Goal: Information Seeking & Learning: Compare options

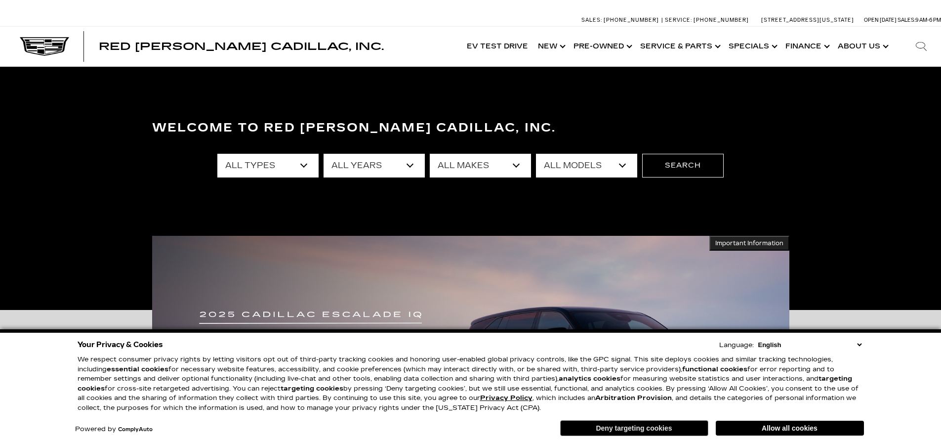
click at [672, 425] on button "Deny targeting cookies" at bounding box center [634, 428] width 148 height 16
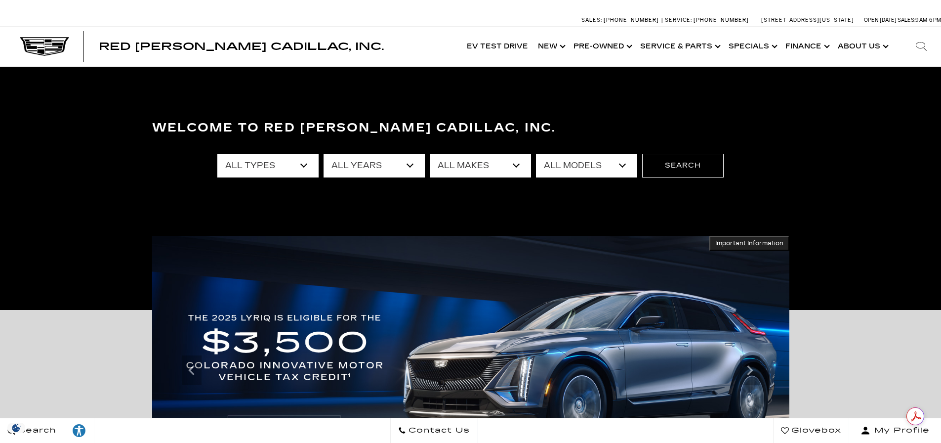
click at [302, 163] on select "All Types New Used Certified Used Demo" at bounding box center [267, 166] width 101 height 24
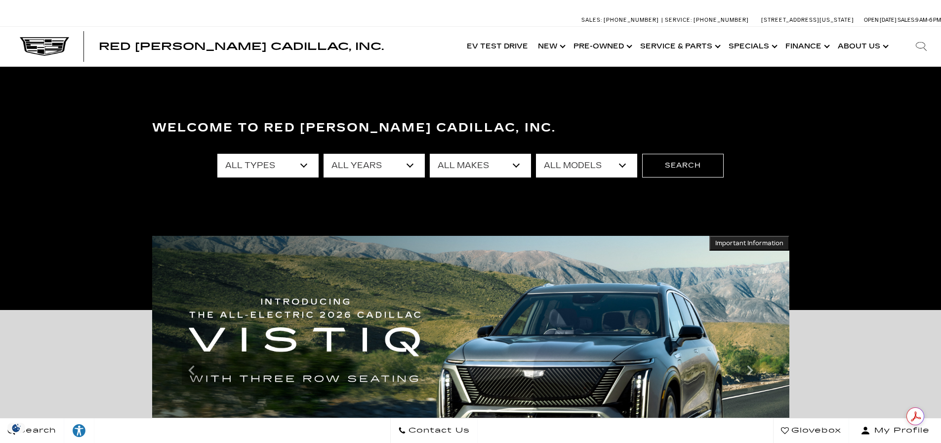
click at [515, 165] on select "All Makes Audi BMW Cadillac Chevrolet Dodge Ford GMC Honda Jeep Lexus Mercedes-…" at bounding box center [480, 166] width 101 height 24
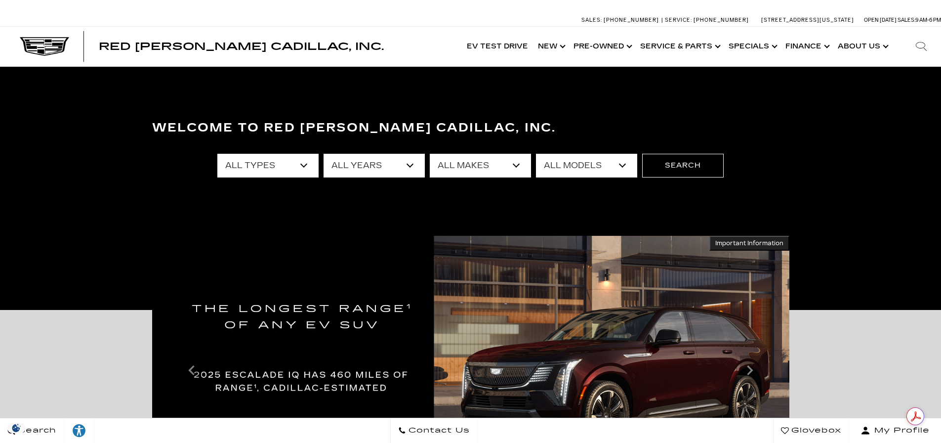
select select "Cadillac"
click at [430, 154] on select "All Makes Audi BMW Cadillac Chevrolet Dodge Ford GMC Honda Jeep Lexus Mercedes-…" at bounding box center [480, 166] width 101 height 24
click at [622, 164] on select "All Models CT4 CT5 Escalade Escalade ESV ESCALADE IQ ESCALADE IQL LYRIQ OPTIQ V…" at bounding box center [586, 166] width 101 height 24
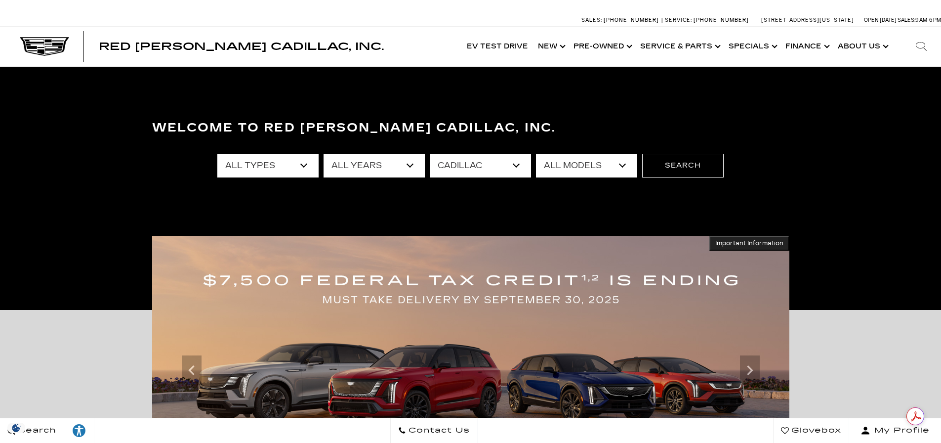
click at [843, 109] on section "Welcome to Red Noland Cadillac, Inc. All Types New Used Certified Used Demo All…" at bounding box center [470, 188] width 941 height 243
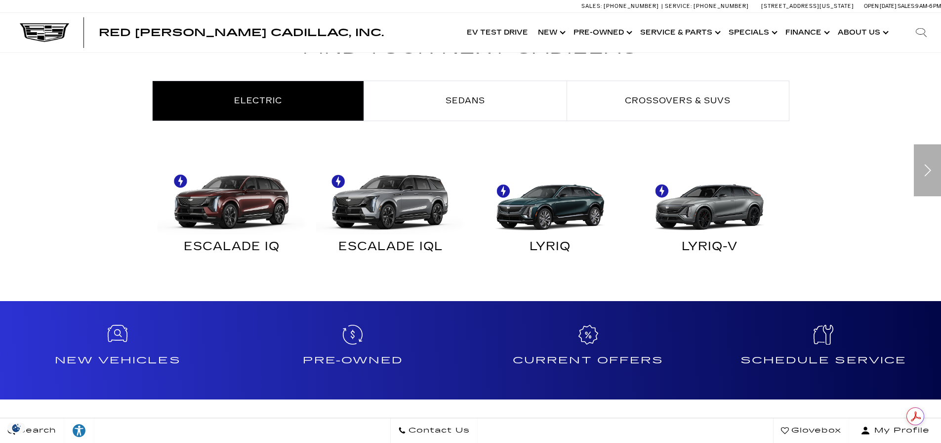
scroll to position [642, 0]
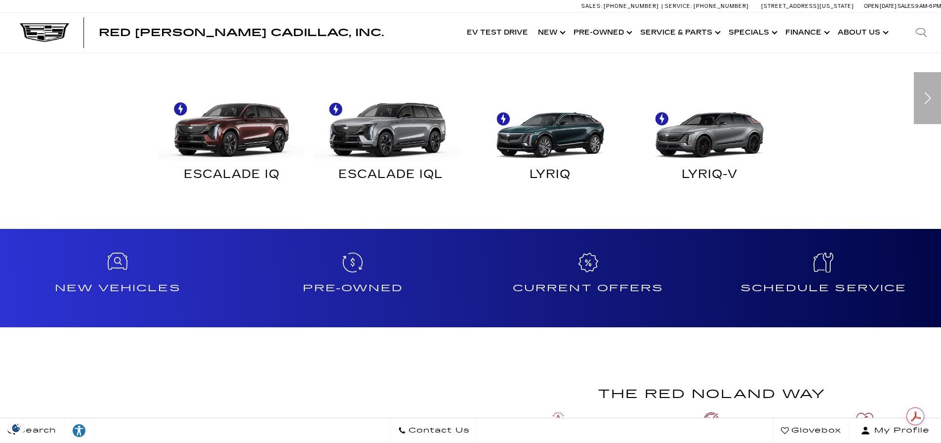
click at [401, 172] on div "ESCALADE IQL" at bounding box center [391, 176] width 145 height 13
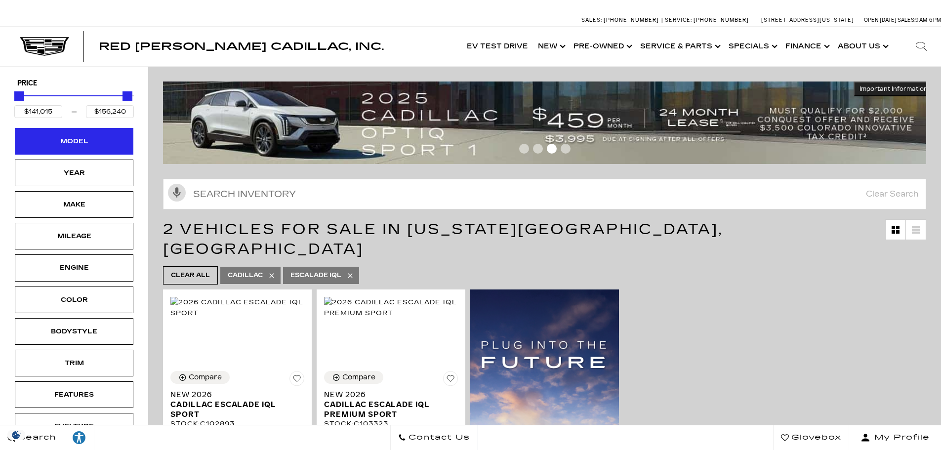
click at [72, 149] on div "Model" at bounding box center [74, 141] width 119 height 27
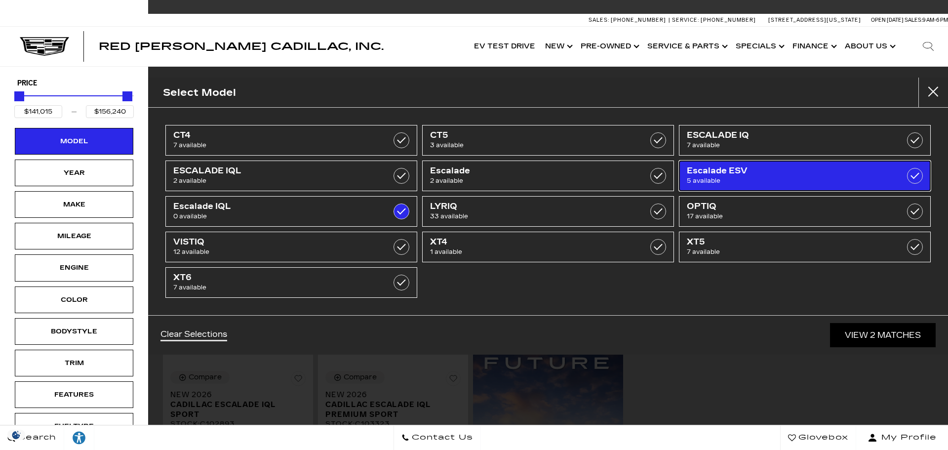
click at [757, 173] on span "Escalade ESV" at bounding box center [787, 171] width 201 height 10
type input "$118,829"
type input "$179,434"
checkbox input "true"
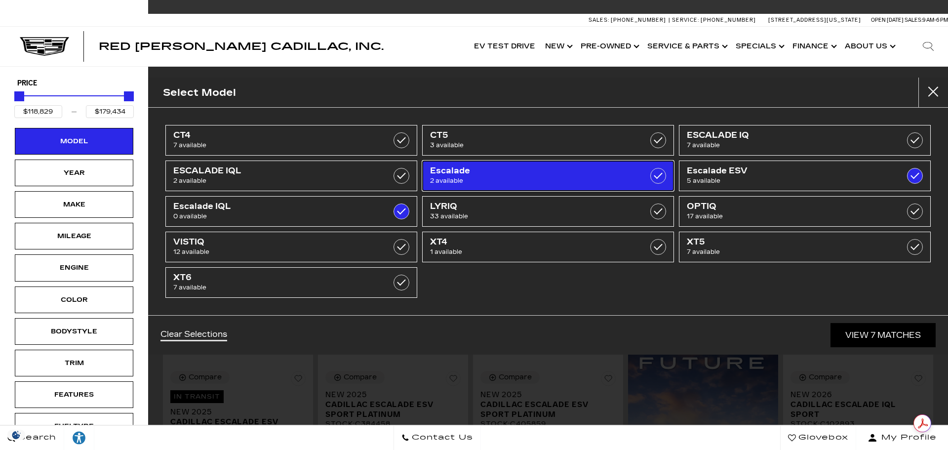
click at [510, 174] on span "Escalade" at bounding box center [530, 171] width 201 height 10
checkbox input "true"
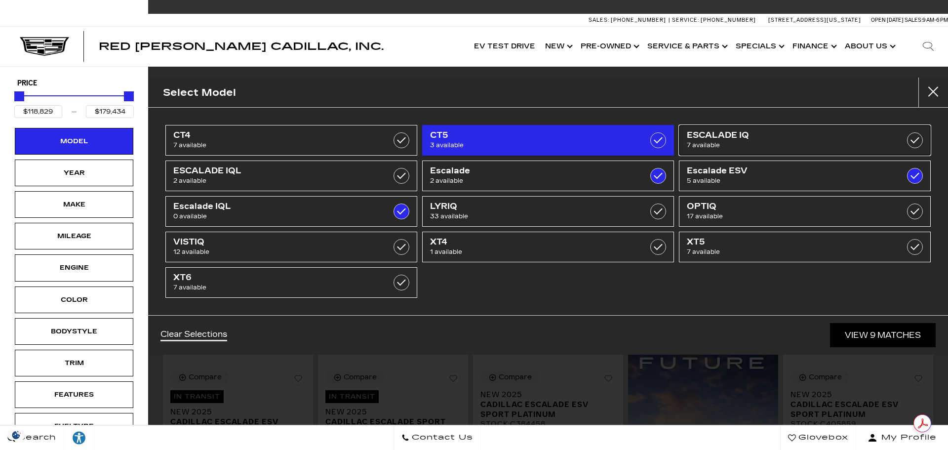
drag, startPoint x: 716, startPoint y: 134, endPoint x: 671, endPoint y: 155, distance: 49.3
click at [717, 134] on span "ESCALADE IQ" at bounding box center [787, 135] width 201 height 10
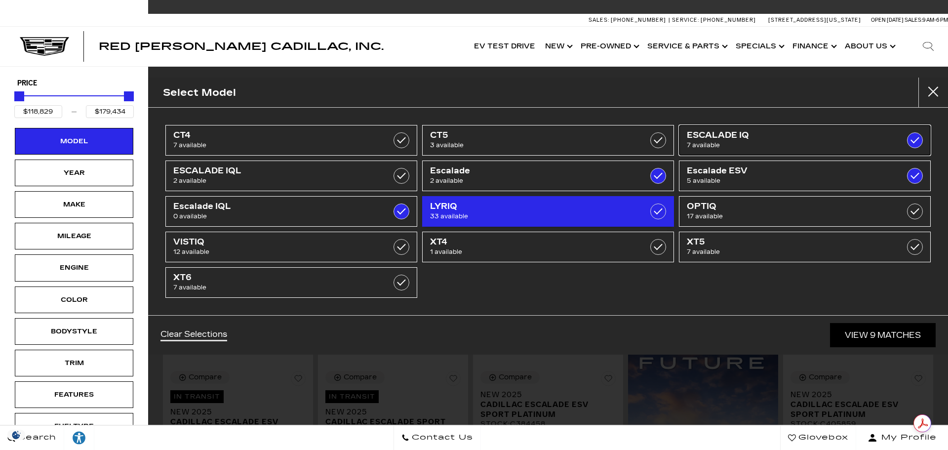
checkbox input "true"
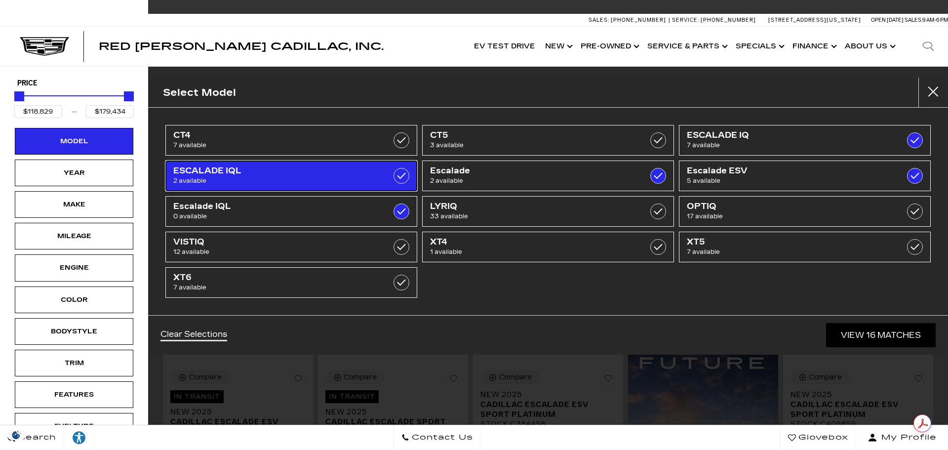
click at [341, 171] on span "ESCALADE IQL" at bounding box center [273, 171] width 201 height 10
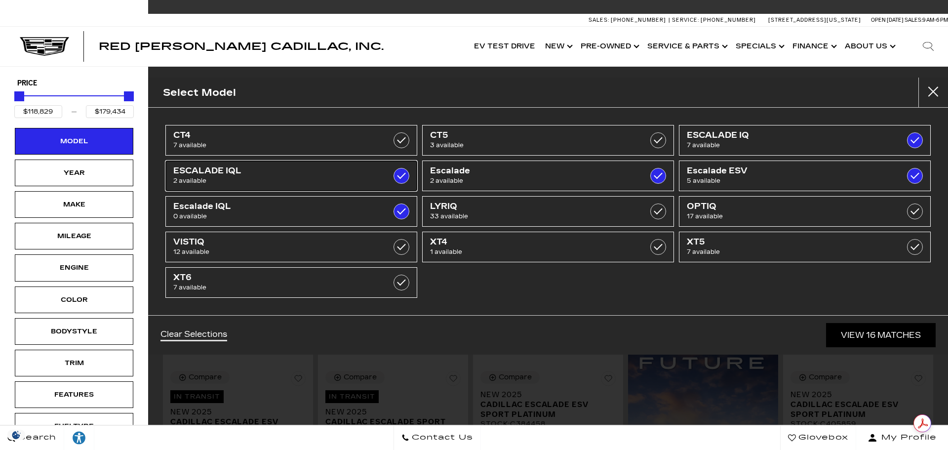
checkbox input "true"
click at [876, 332] on link "View 16 Matches" at bounding box center [881, 335] width 110 height 24
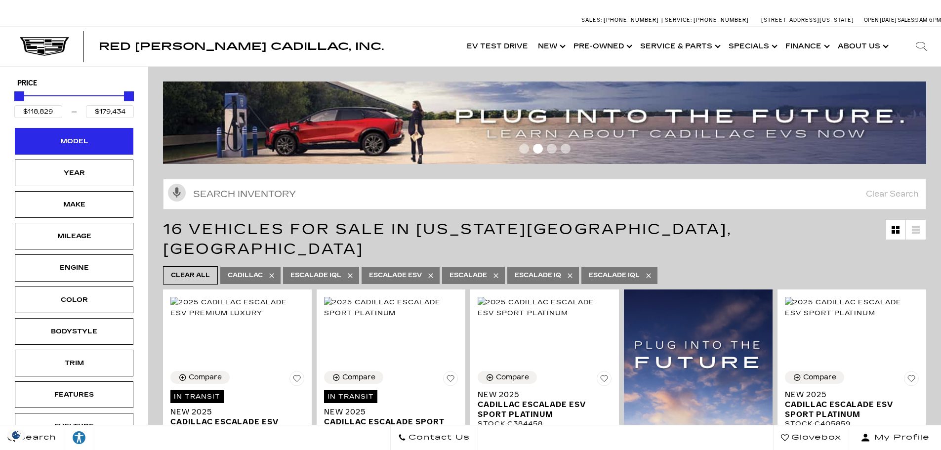
click at [86, 134] on div "Model" at bounding box center [74, 141] width 119 height 27
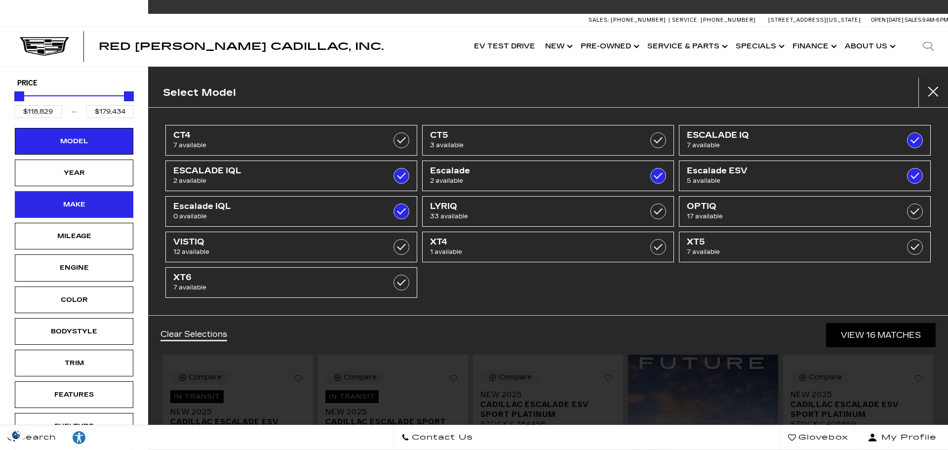
click at [83, 205] on div "Make" at bounding box center [73, 204] width 49 height 11
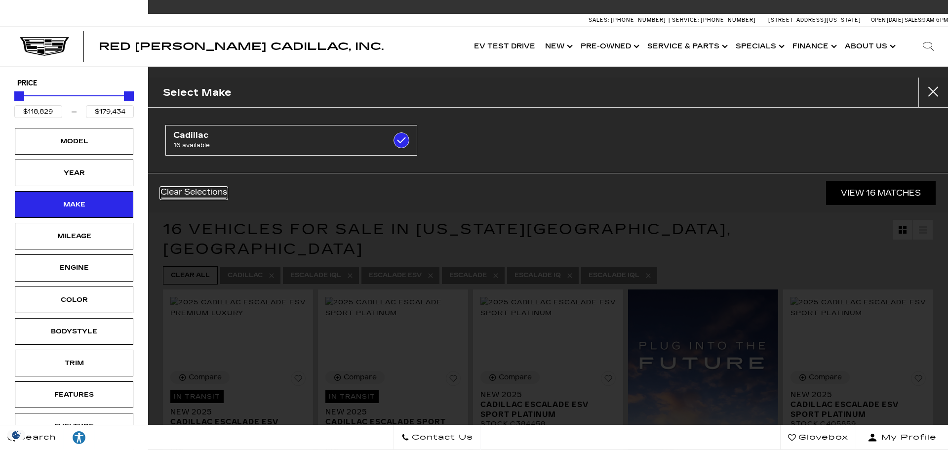
click at [224, 194] on link "Clear Selections" at bounding box center [194, 193] width 67 height 12
checkbox input "false"
click at [91, 204] on div "Make" at bounding box center [73, 204] width 49 height 11
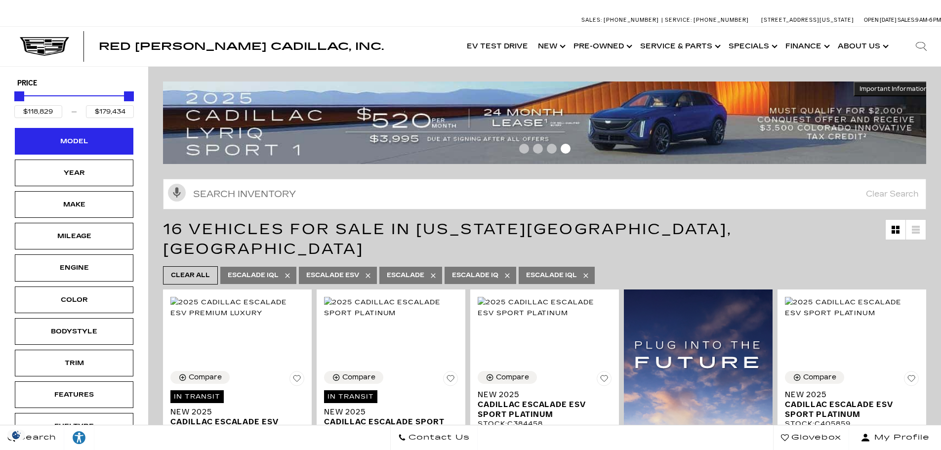
click at [91, 139] on div "Model" at bounding box center [73, 141] width 49 height 11
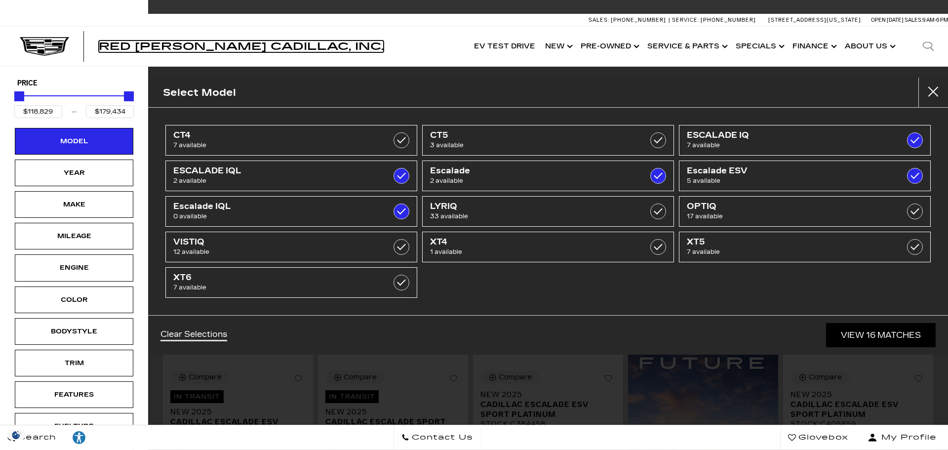
click at [141, 42] on span "Red Noland Cadillac, Inc." at bounding box center [241, 47] width 285 height 12
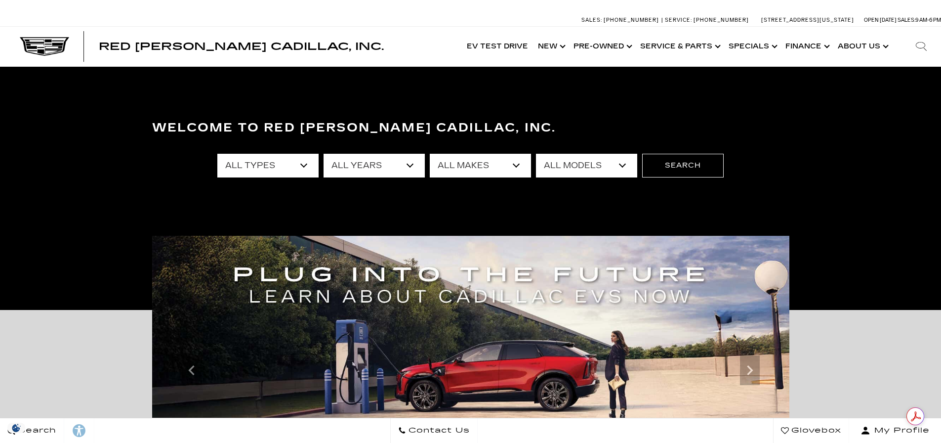
click at [516, 164] on select "All Makes Audi BMW Cadillac Chevrolet Dodge Ford GMC Honda Jeep Lexus Mercedes-…" at bounding box center [480, 166] width 101 height 24
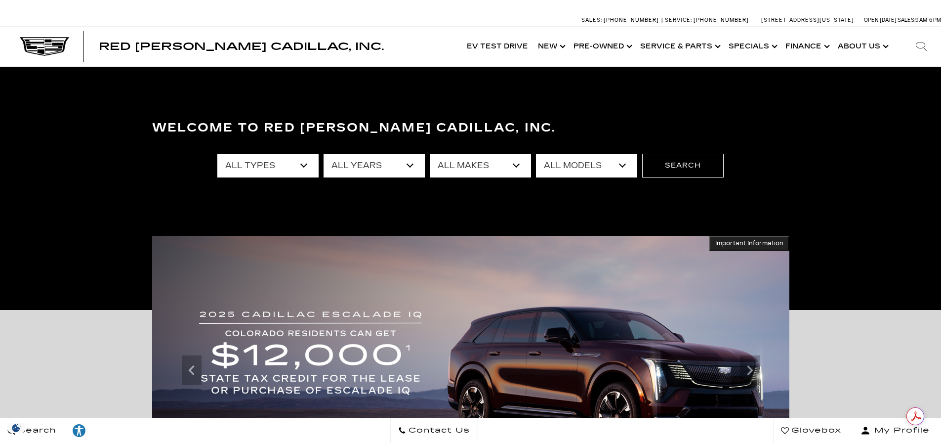
click at [620, 164] on select "All Models Colorado Corvette Grand Sport Crosstrek Crown Signia CT4 CT5 Durango…" at bounding box center [586, 166] width 101 height 24
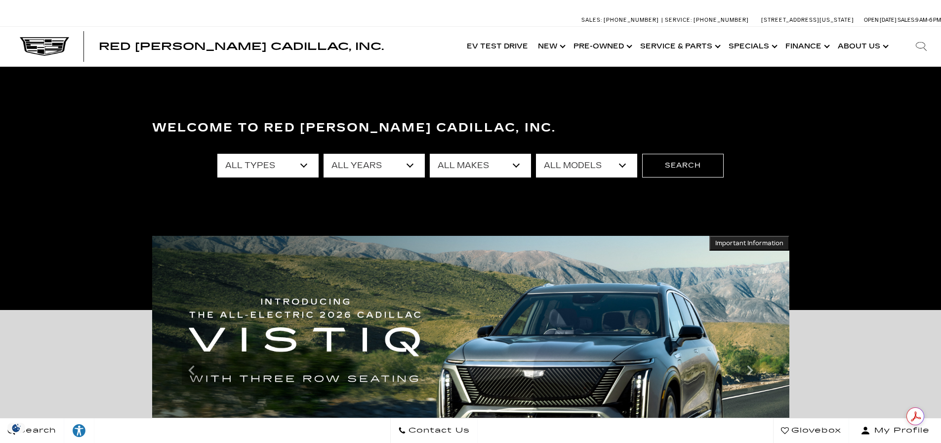
select select "Pilot"
click at [536, 154] on select "All Models Colorado Corvette Grand Sport Crosstrek Crown Signia CT4 CT5 Durango…" at bounding box center [586, 166] width 101 height 24
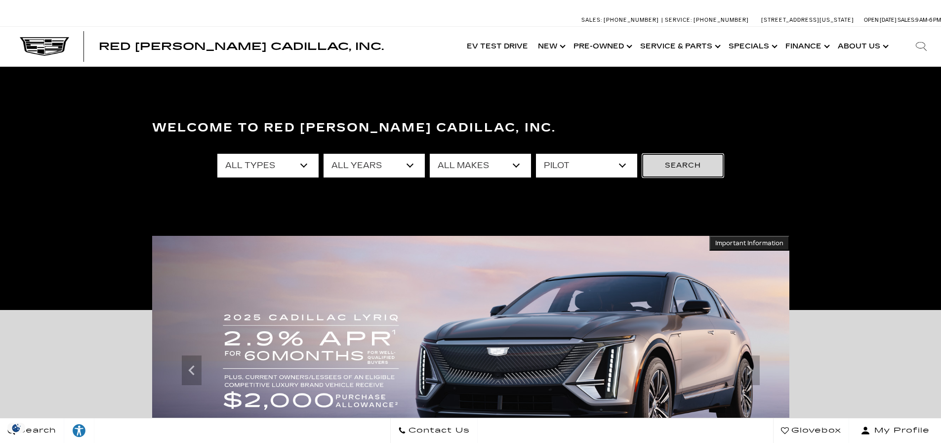
click at [682, 164] on button "Search" at bounding box center [683, 166] width 82 height 24
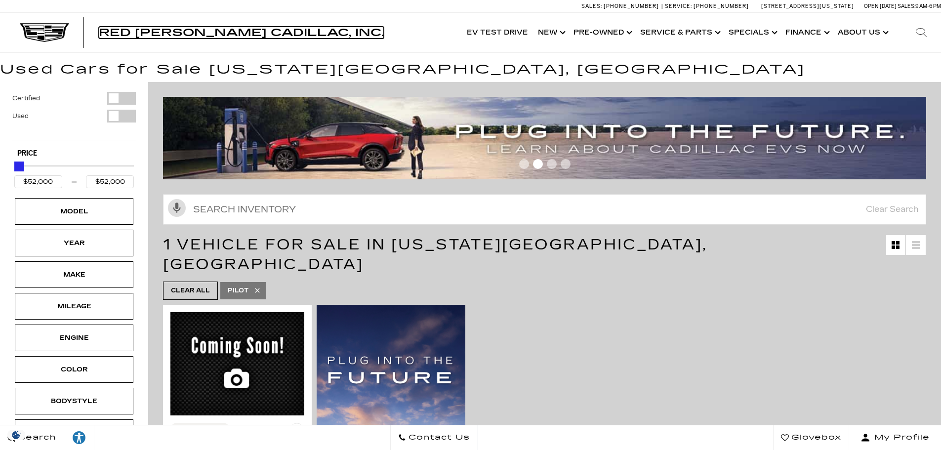
click at [201, 29] on span "Red [PERSON_NAME] Cadillac, Inc." at bounding box center [241, 33] width 285 height 12
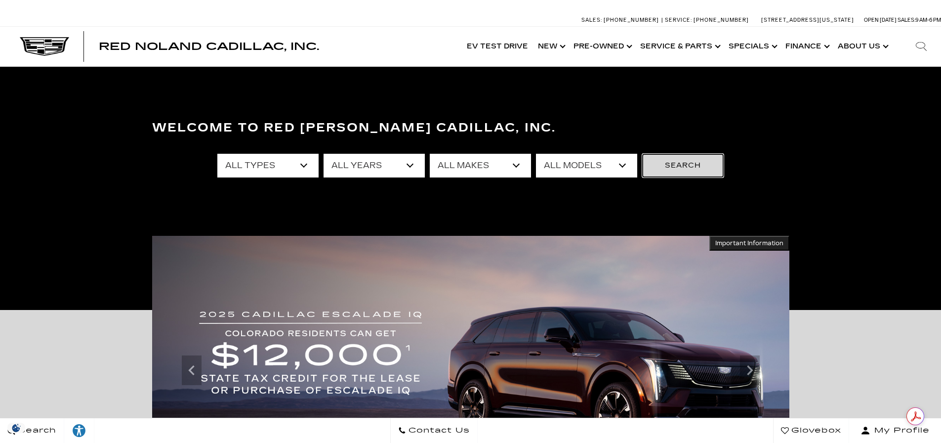
click at [682, 173] on button "Search" at bounding box center [683, 166] width 82 height 24
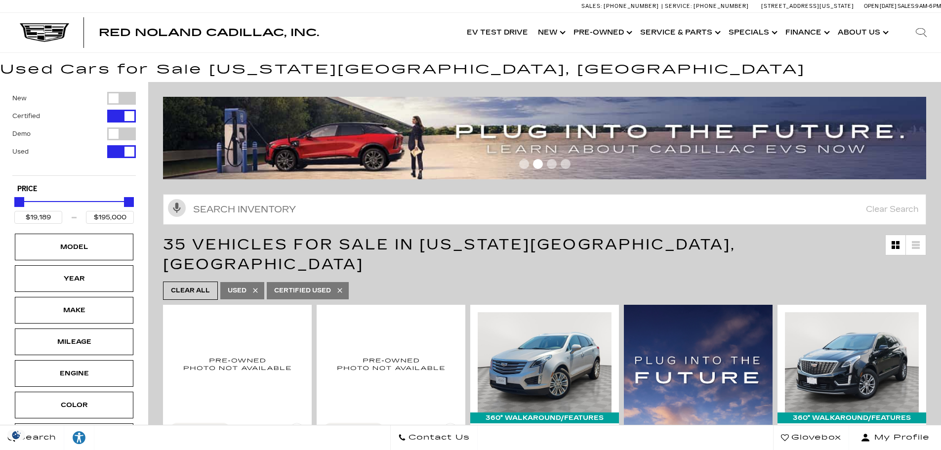
click at [112, 100] on div "Filter by Vehicle Type" at bounding box center [121, 98] width 29 height 13
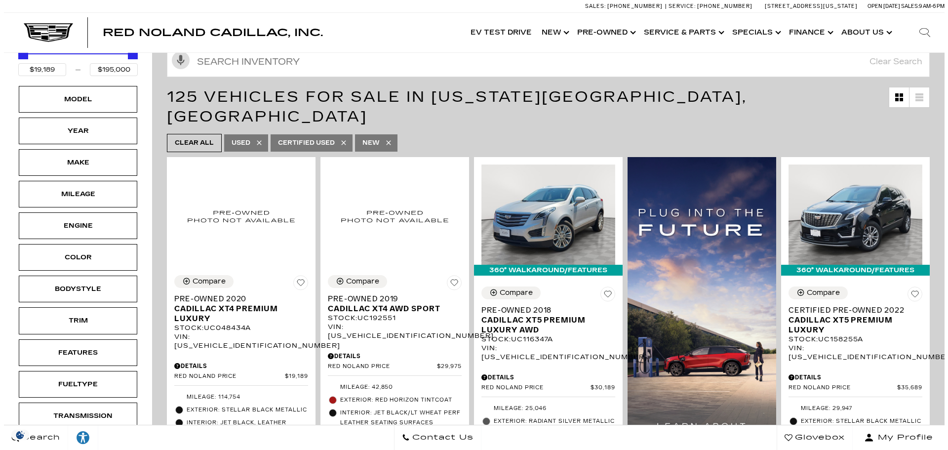
scroll to position [148, 0]
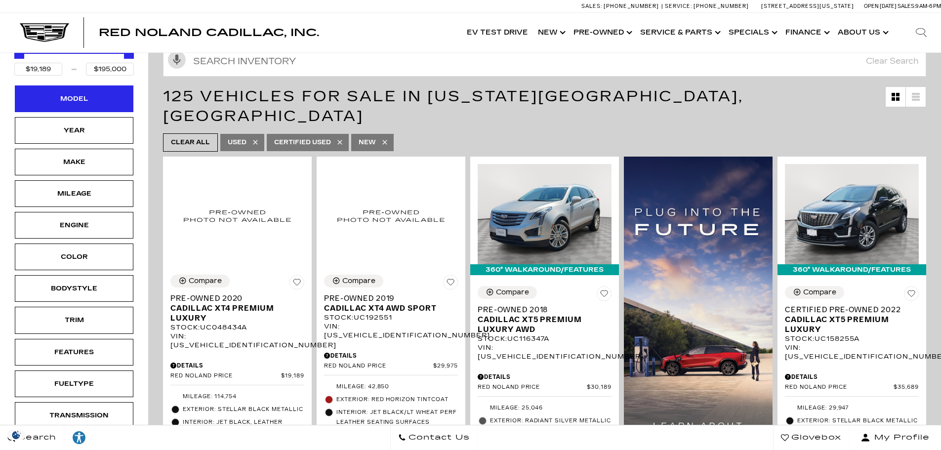
click at [83, 96] on div "Model" at bounding box center [73, 98] width 49 height 11
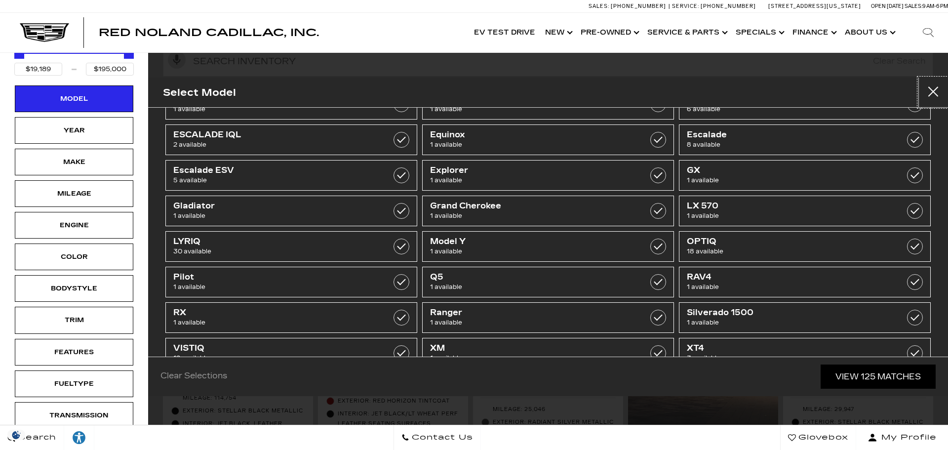
scroll to position [172, 0]
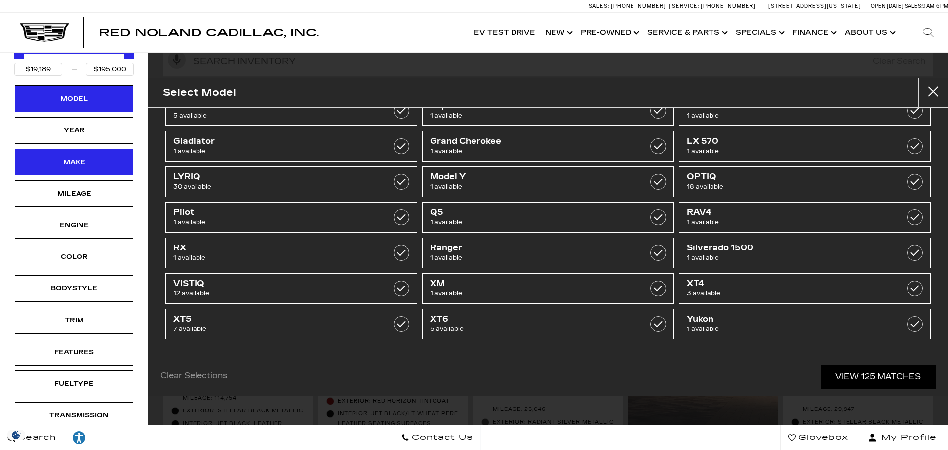
click at [77, 163] on div "Make" at bounding box center [73, 162] width 49 height 11
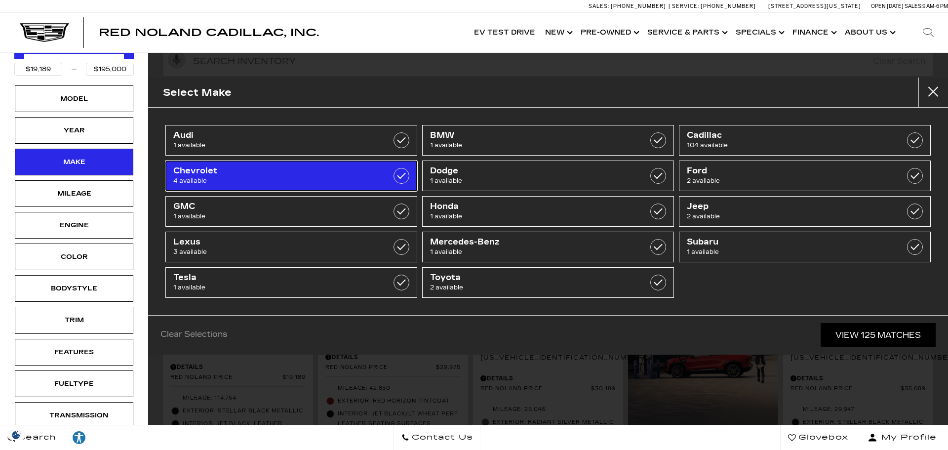
click at [402, 175] on label at bounding box center [402, 176] width 16 height 16
type input "$26,639"
type input "$61,689"
checkbox input "true"
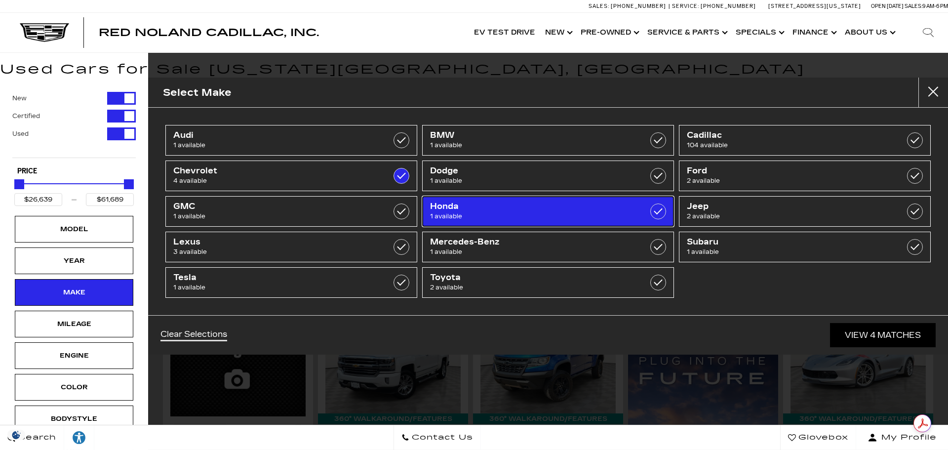
click at [657, 213] on label at bounding box center [659, 212] width 16 height 16
checkbox input "true"
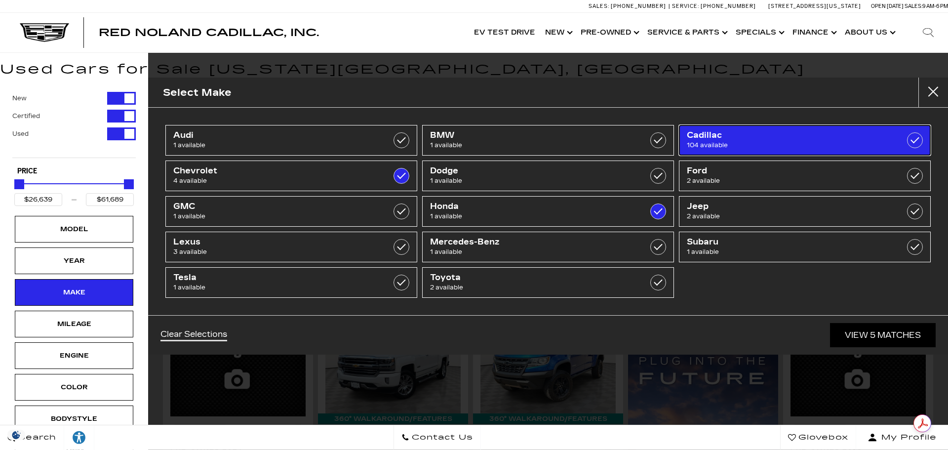
click at [916, 134] on label at bounding box center [915, 140] width 16 height 16
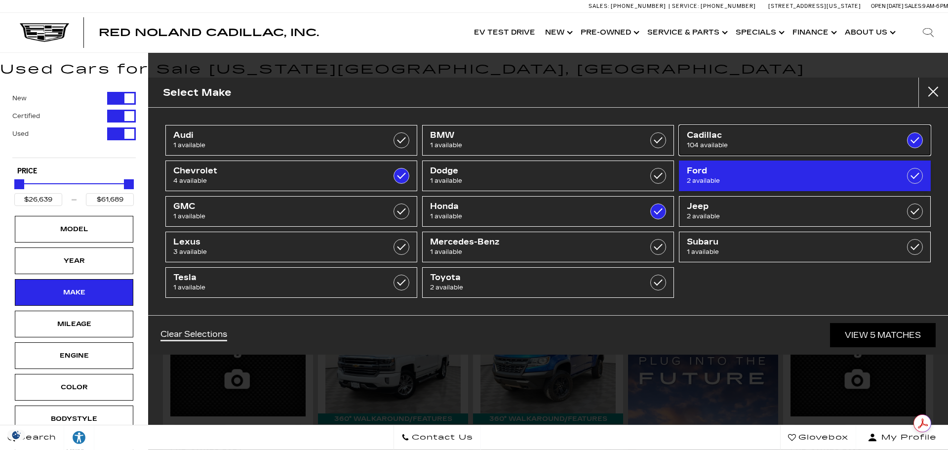
type input "$19,189"
type input "$195,000"
checkbox input "true"
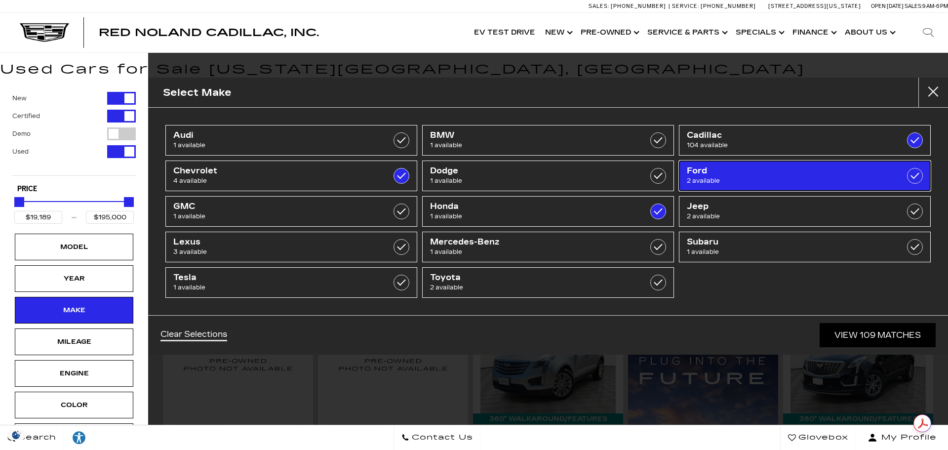
click at [916, 176] on label at bounding box center [915, 176] width 16 height 16
checkbox input "true"
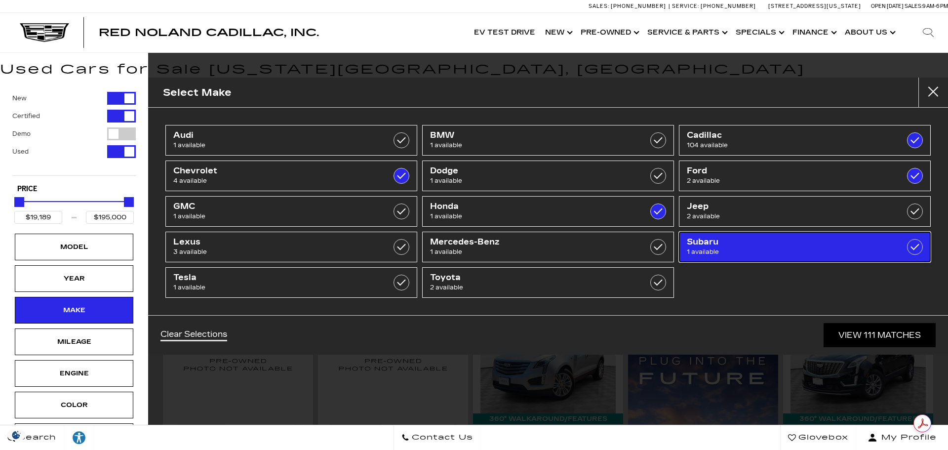
click at [918, 245] on label at bounding box center [915, 247] width 16 height 16
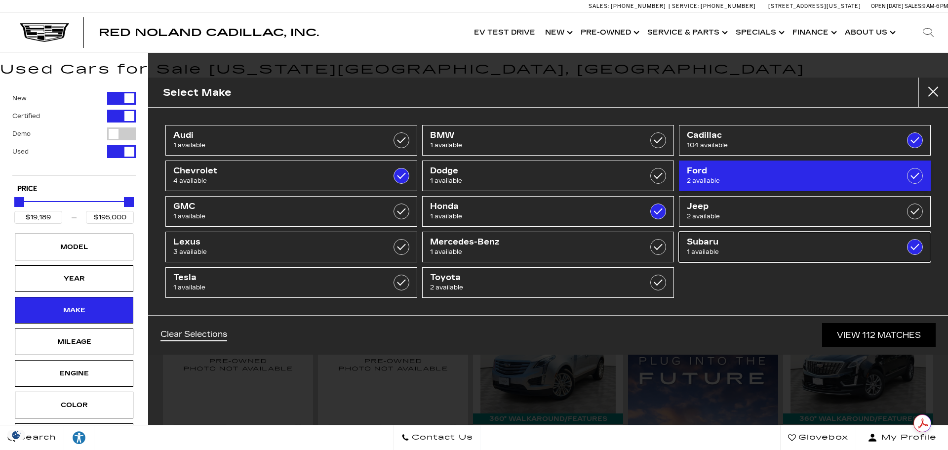
checkbox input "true"
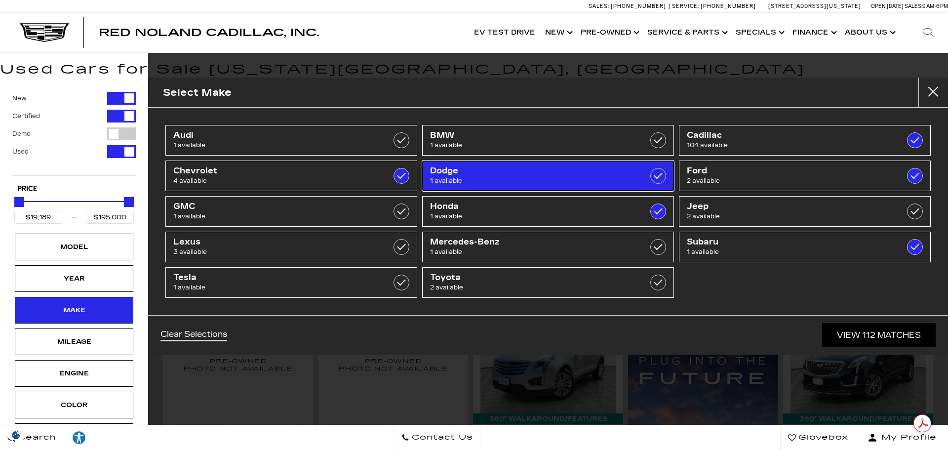
click at [651, 174] on label at bounding box center [659, 176] width 16 height 16
checkbox input "true"
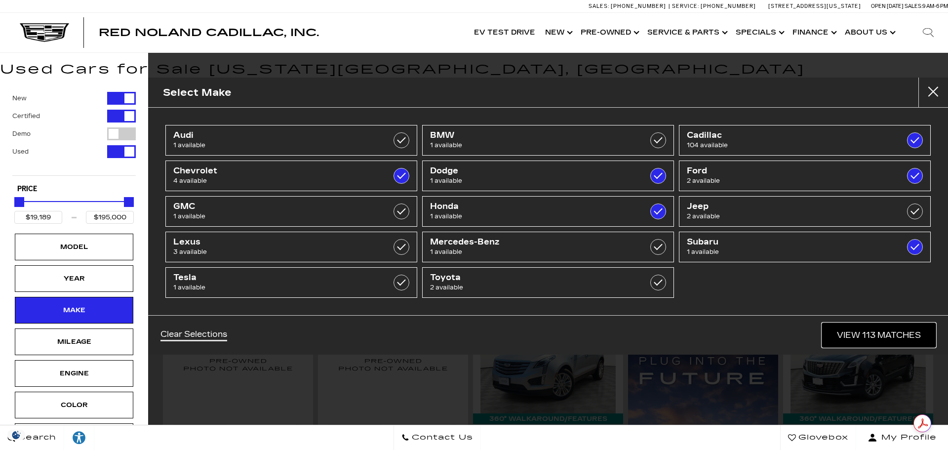
click at [887, 333] on link "View 113 Matches" at bounding box center [879, 335] width 114 height 24
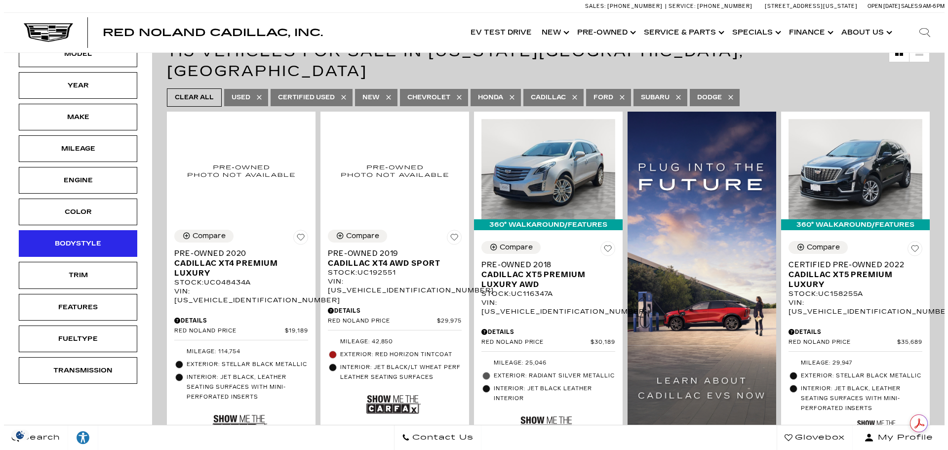
scroll to position [198, 0]
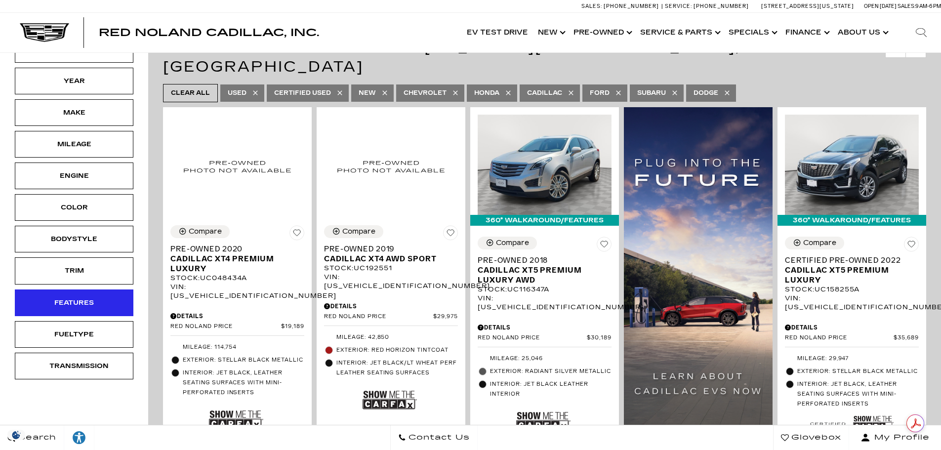
click at [86, 308] on div "Features" at bounding box center [74, 302] width 119 height 27
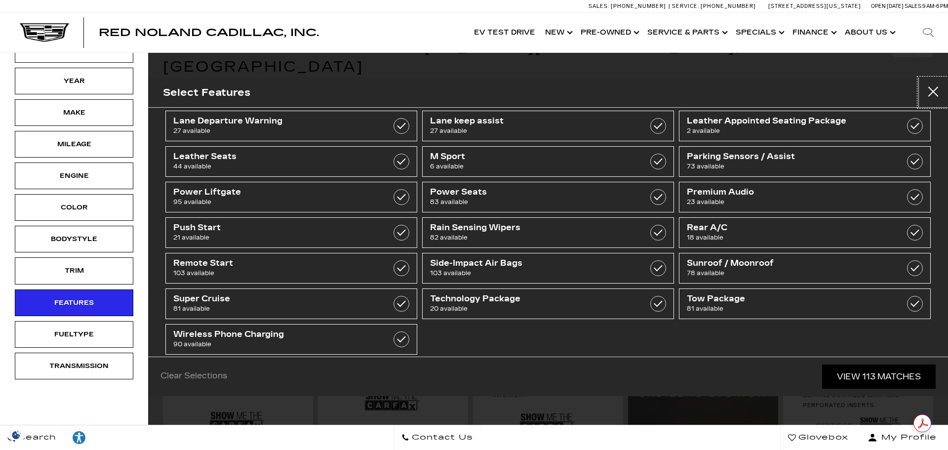
scroll to position [172, 0]
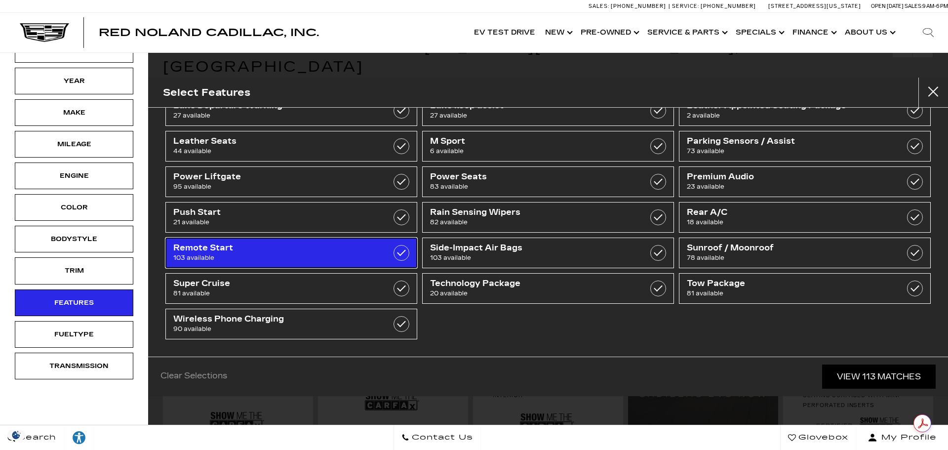
click at [399, 254] on label at bounding box center [402, 253] width 16 height 16
checkbox input "true"
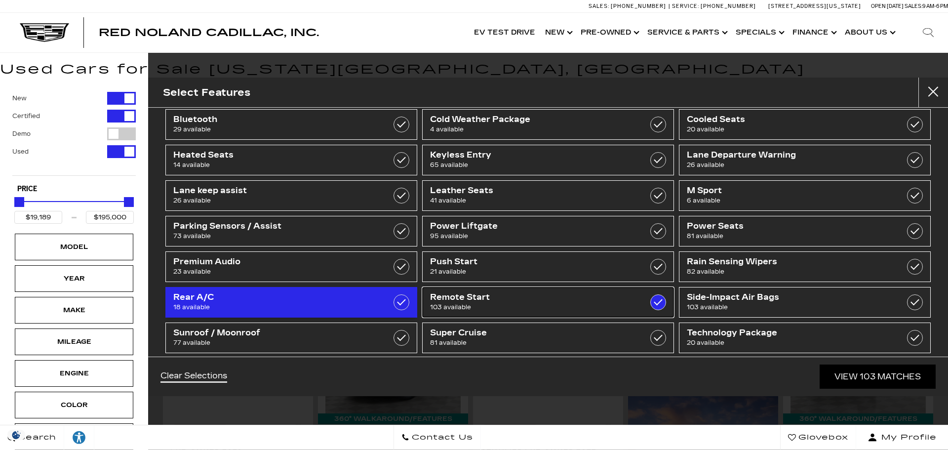
scroll to position [38, 0]
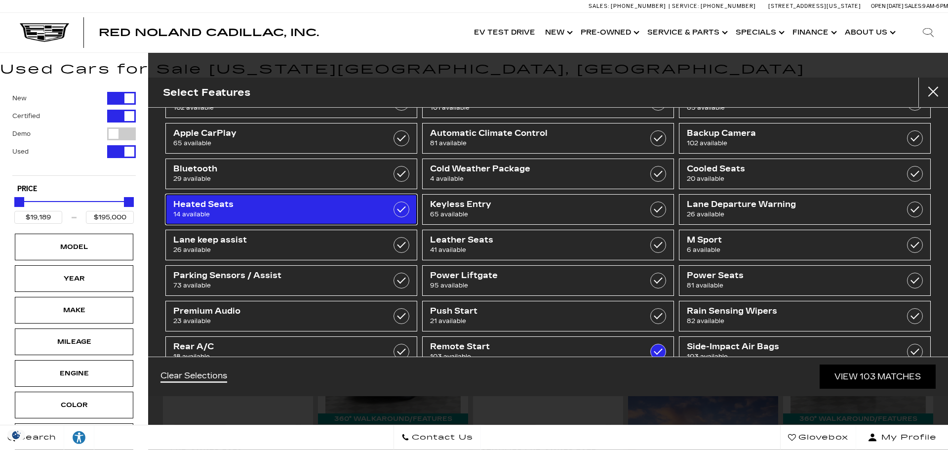
click at [400, 209] on label at bounding box center [402, 210] width 16 height 16
type input "$76,249"
checkbox input "true"
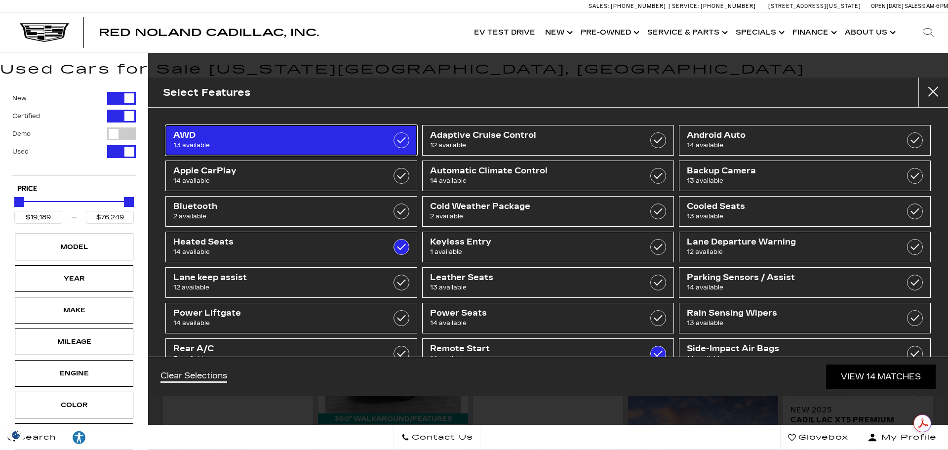
click at [407, 137] on link "AWD 13 available" at bounding box center [291, 140] width 252 height 31
type input "$26,639"
checkbox input "true"
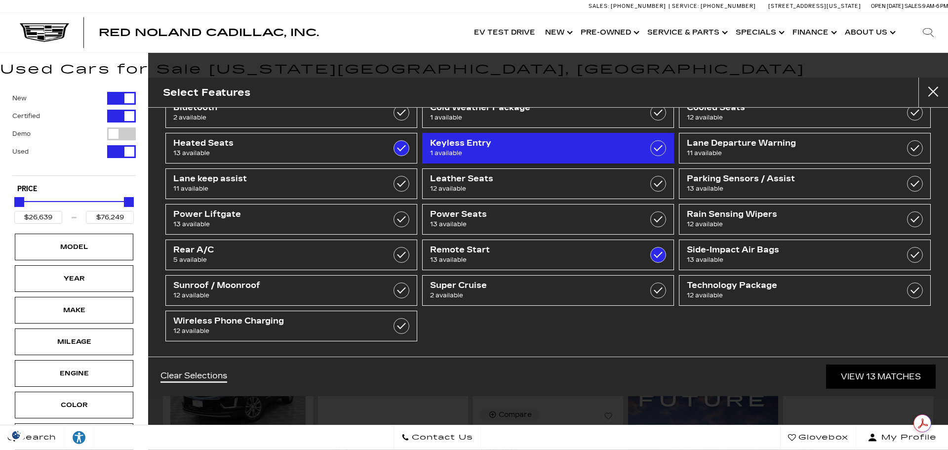
scroll to position [101, 0]
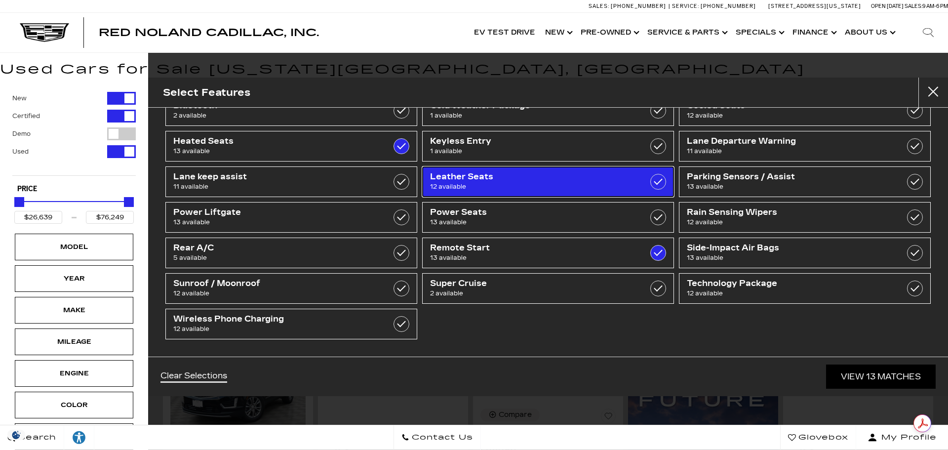
click at [656, 181] on label at bounding box center [659, 182] width 16 height 16
type input "$35,689"
checkbox input "true"
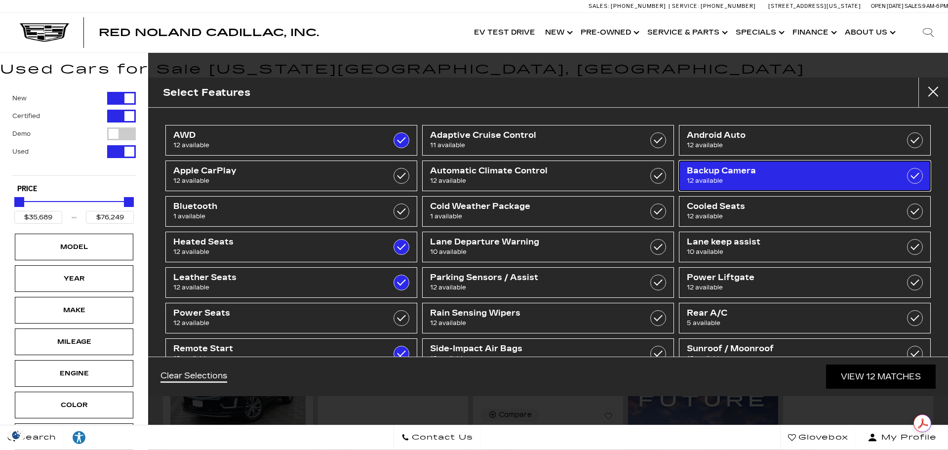
click at [907, 177] on label at bounding box center [915, 176] width 16 height 16
checkbox input "true"
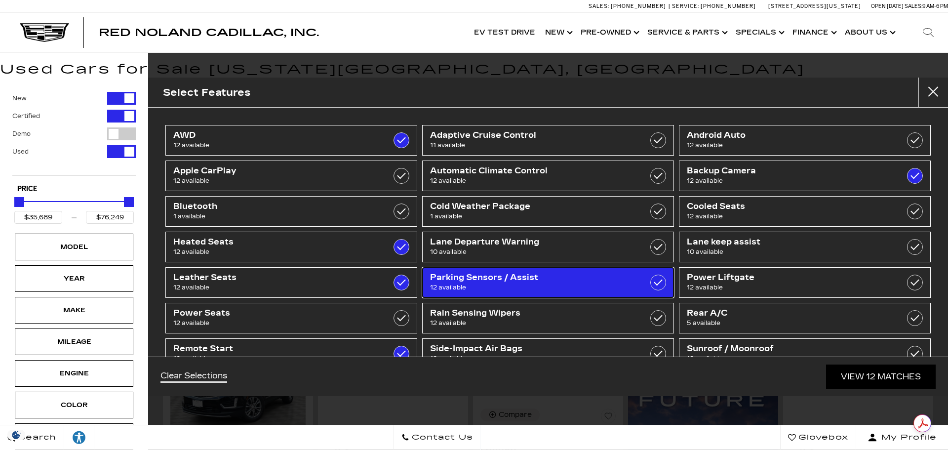
click at [656, 285] on label at bounding box center [659, 283] width 16 height 16
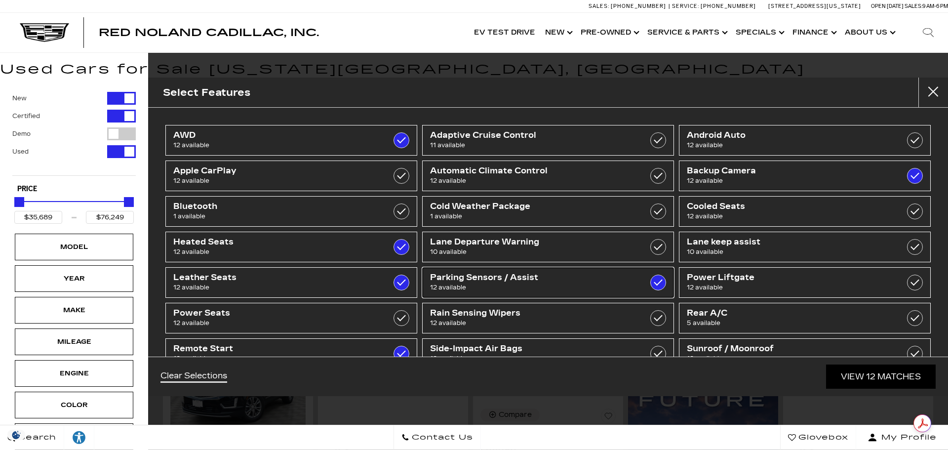
checkbox input "true"
click at [915, 376] on link "View 12 Matches" at bounding box center [881, 377] width 110 height 24
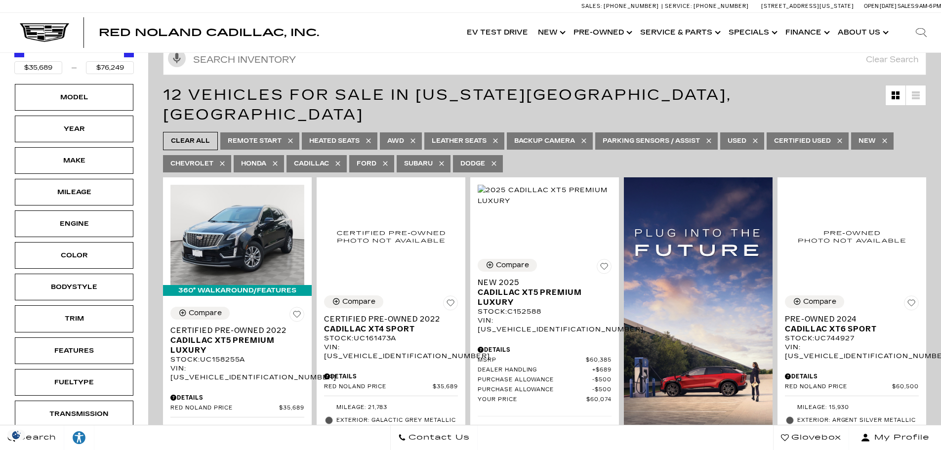
scroll to position [247, 0]
